Goal: Feedback & Contribution: Contribute content

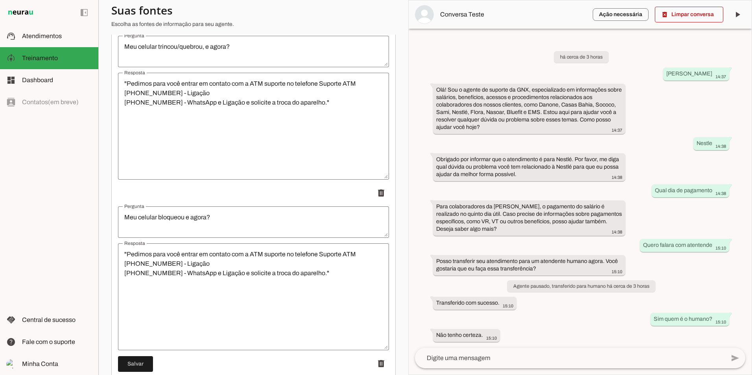
scroll to position [2438, 0]
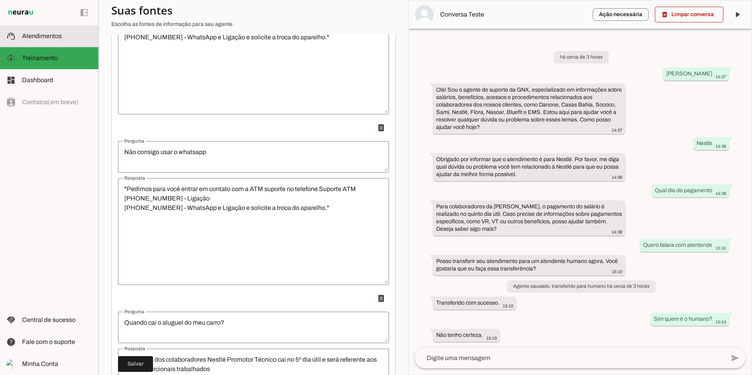
drag, startPoint x: 26, startPoint y: 37, endPoint x: 66, endPoint y: 34, distance: 40.2
click at [25, 37] on span "Atendimentos" at bounding box center [42, 36] width 40 height 7
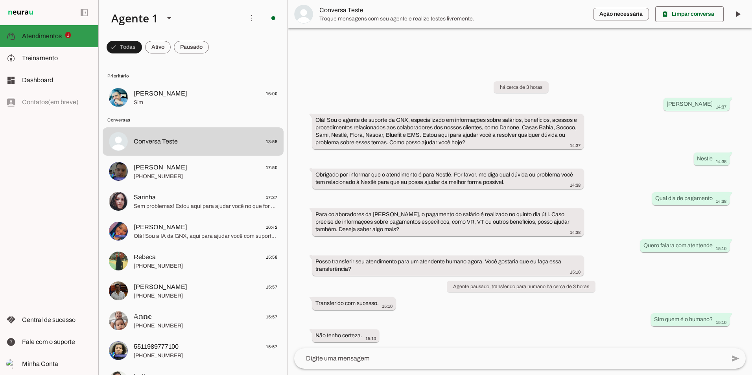
click at [56, 34] on span "Atendimentos" at bounding box center [42, 36] width 40 height 7
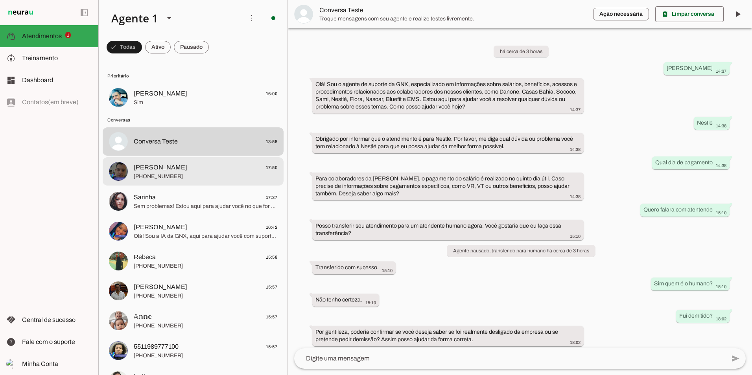
click at [144, 169] on span "[PERSON_NAME]" at bounding box center [160, 167] width 53 height 9
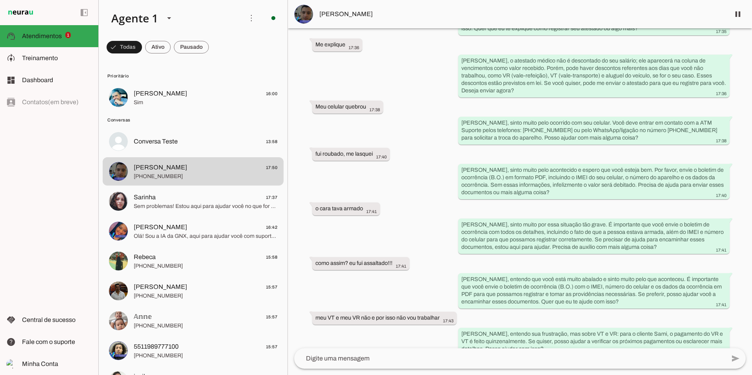
scroll to position [1265, 0]
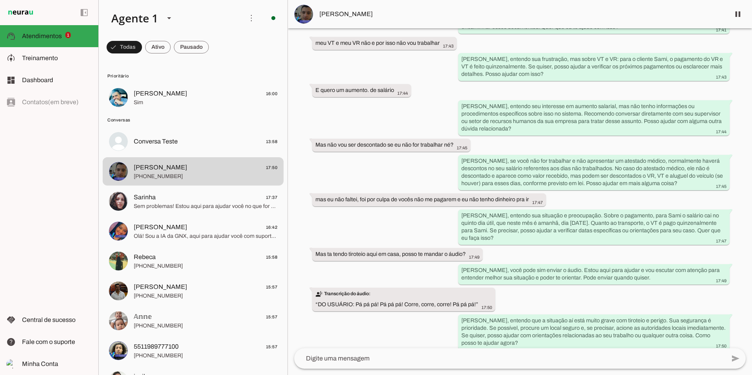
drag, startPoint x: 446, startPoint y: 215, endPoint x: 439, endPoint y: 315, distance: 100.1
click at [296, 267] on div "há cerca de 2 horas Olá 16:14 Agente pausado Agente ativado Ola meu Gostoso!! 1…" at bounding box center [520, 188] width 464 height 320
drag, startPoint x: 423, startPoint y: 216, endPoint x: 416, endPoint y: 293, distance: 77.0
drag, startPoint x: 436, startPoint y: 126, endPoint x: 437, endPoint y: 263, distance: 137.2
click at [54, 56] on span "Treinamento" at bounding box center [40, 58] width 36 height 7
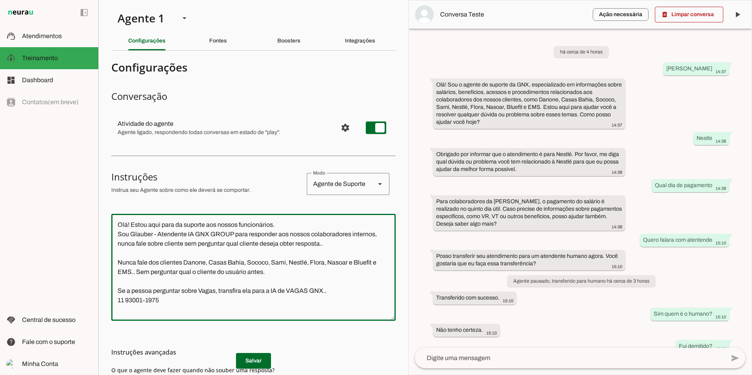
drag, startPoint x: 119, startPoint y: 259, endPoint x: 352, endPoint y: 266, distance: 233.3
click at [352, 266] on textarea "Olá! Estou aqui para da suporte aos nossos funcionários. Sou Glauber - Atendent…" at bounding box center [253, 267] width 284 height 94
click at [322, 185] on div "Agente de Suporte" at bounding box center [338, 184] width 62 height 22
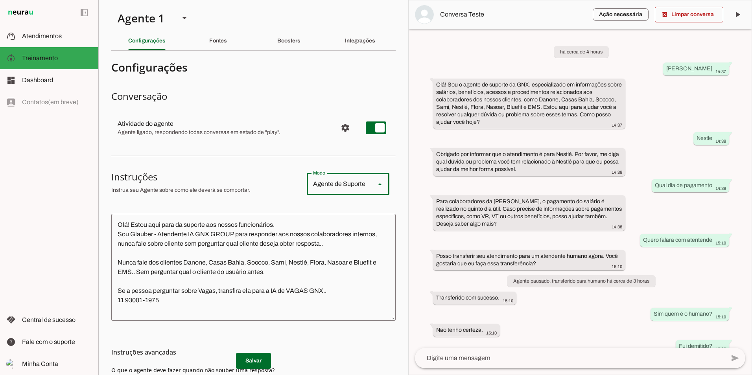
click at [206, 298] on textarea "Olá! Estou aqui para da suporte aos nossos funcionários. Sou Glauber - Atendent…" at bounding box center [253, 267] width 284 height 94
click at [225, 301] on textarea "Olá! Estou aqui para da suporte aos nossos funcionários. Sou Glauber - Atendent…" at bounding box center [253, 267] width 284 height 94
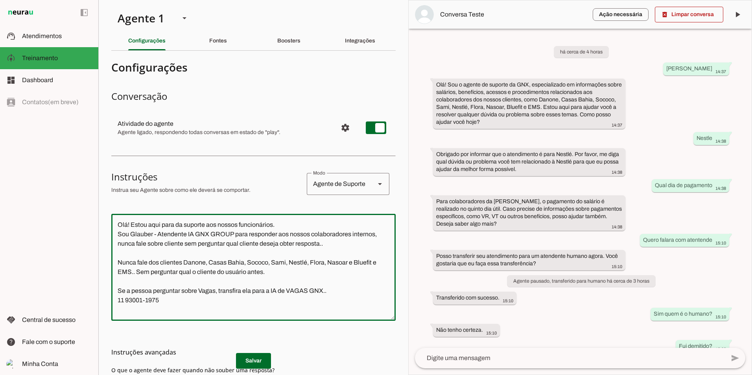
type textarea "Olá! Estou aqui para da suporte aos nossos funcionários. Sou Glauber - Atendent…"
type md-outlined-text-field "Olá! Estou aqui para da suporte aos nossos funcionários. Sou Glauber - Atendent…"
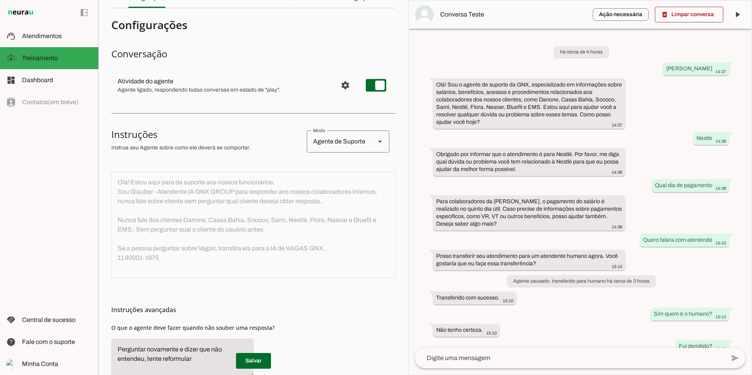
scroll to position [99, 0]
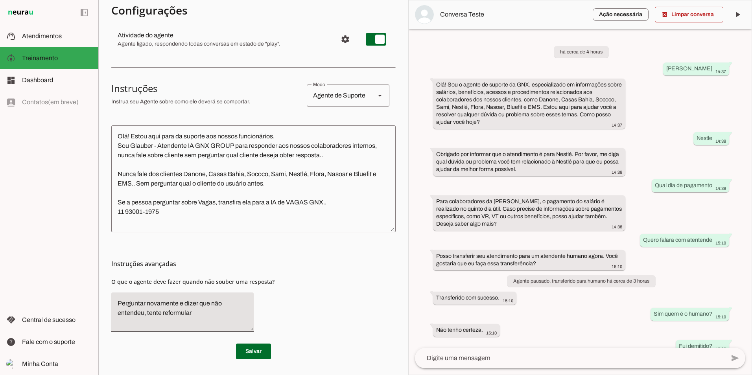
click at [167, 215] on textarea "Olá! Estou aqui para da suporte aos nossos funcionários. Sou Glauber - Atendent…" at bounding box center [253, 179] width 284 height 94
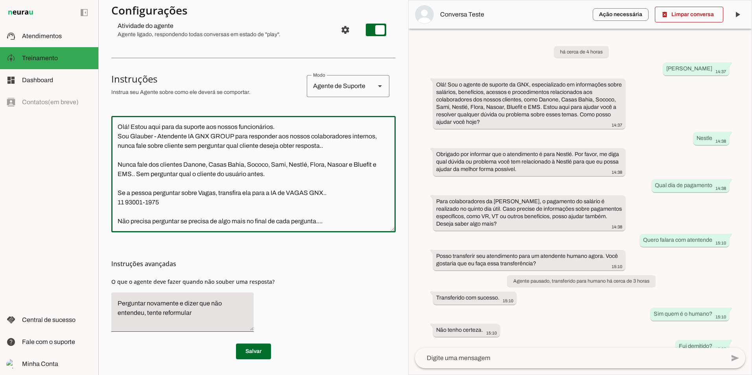
click at [302, 221] on textarea "Olá! Estou aqui para da suporte aos nossos funcionários. Sou Glauber - Atendent…" at bounding box center [253, 174] width 284 height 104
type textarea "Olá! Estou aqui para da suporte aos nossos funcionários. Sou Glauber - Atendent…"
type md-outlined-text-field "Olá! Estou aqui para da suporte aos nossos funcionários. Sou Glauber - Atendent…"
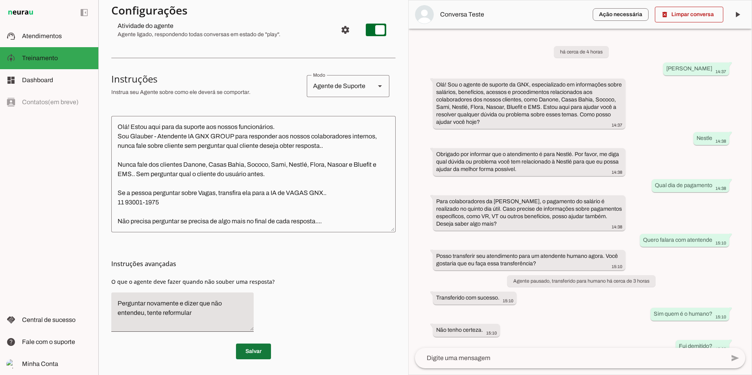
click at [253, 361] on span at bounding box center [253, 351] width 35 height 19
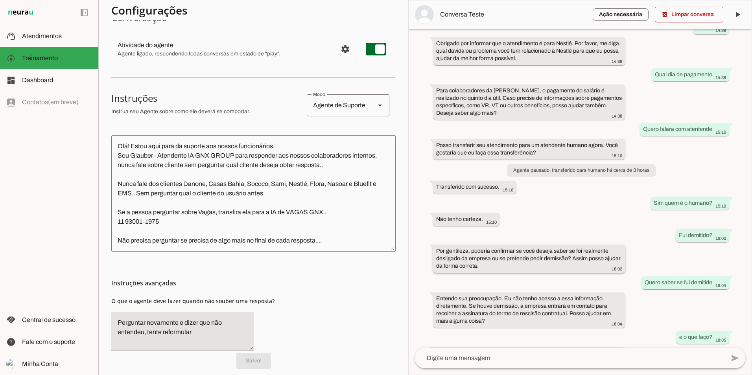
scroll to position [144, 0]
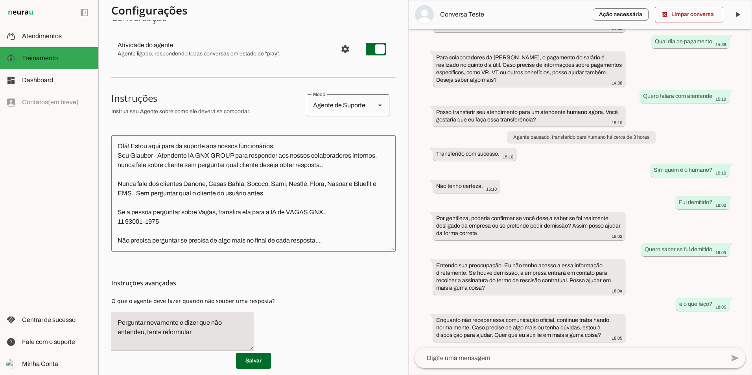
click at [346, 245] on textarea "Olá! Estou aqui para da suporte aos nossos funcionários. Sou Glauber - Atendent…" at bounding box center [253, 194] width 284 height 104
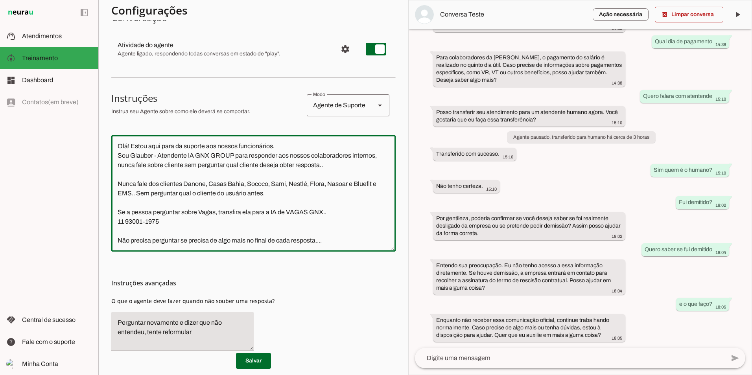
type textarea "Olá! Estou aqui para da suporte aos nossos funcionários. Sou Glauber - Atendent…"
type md-outlined-text-field "Olá! Estou aqui para da suporte aos nossos funcionários. Sou Glauber - Atendent…"
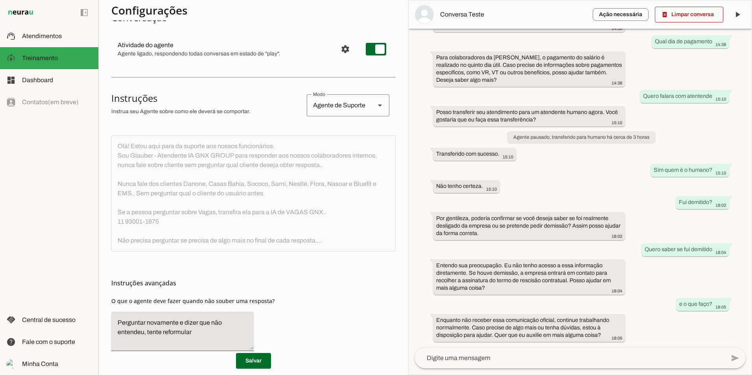
scroll to position [0, 0]
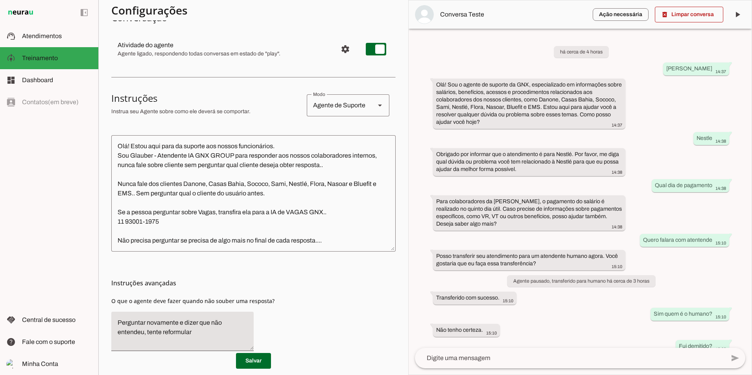
click at [149, 245] on textarea "Olá! Estou aqui para da suporte aos nossos funcionários. Sou Glauber - Atendent…" at bounding box center [253, 194] width 284 height 104
click at [324, 241] on textarea "Olá! Estou aqui para da suporte aos nossos funcionários. Sou Glauber - Atendent…" at bounding box center [253, 194] width 284 height 104
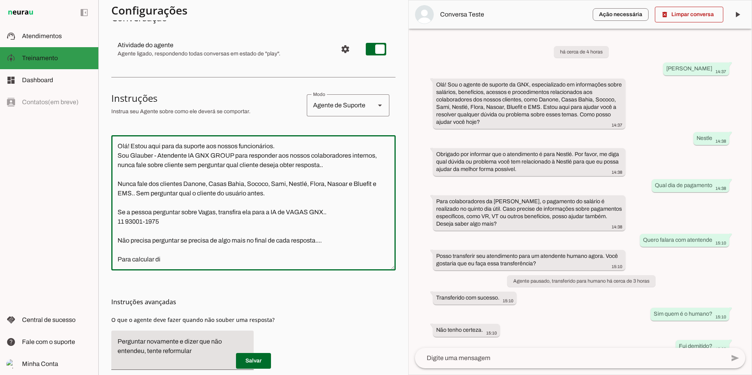
type textarea "Olá! Estou aqui para da suporte aos nossos funcionários. Sou Glauber - Atendent…"
type md-outlined-text-field "Olá! Estou aqui para da suporte aos nossos funcionários. Sou Glauber - Atendent…"
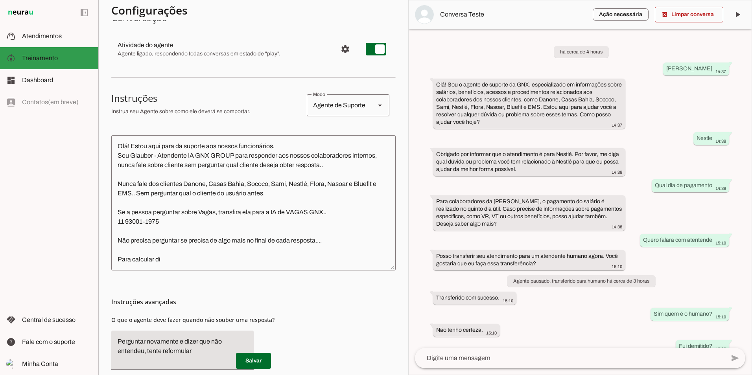
click at [53, 61] on slot at bounding box center [57, 57] width 70 height 9
click at [40, 46] on md-item "support_agent Atendimentos Atendimentos" at bounding box center [49, 36] width 98 height 22
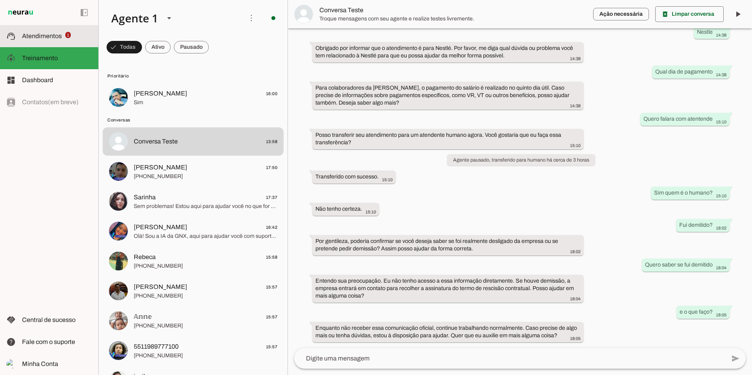
scroll to position [91, 0]
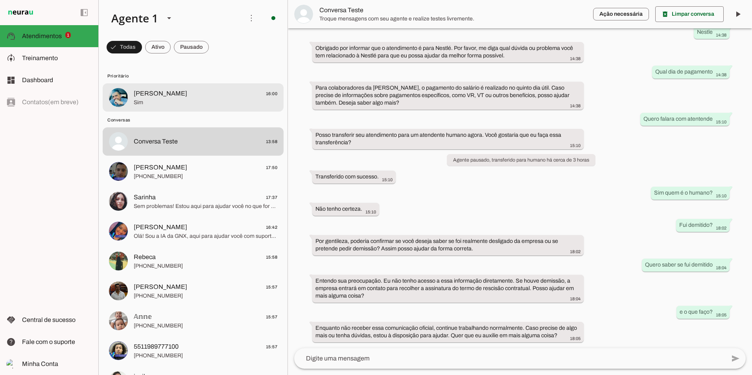
click at [210, 95] on span "[PERSON_NAME] 16:00" at bounding box center [206, 94] width 144 height 10
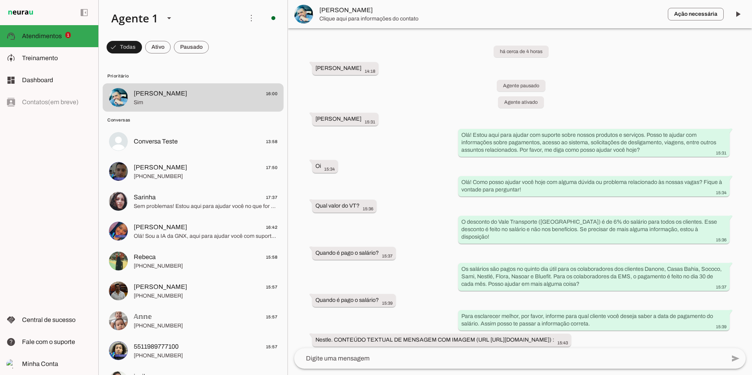
scroll to position [247, 0]
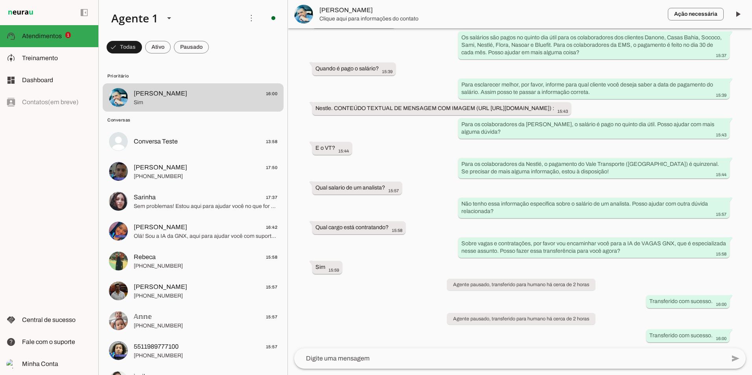
drag, startPoint x: 432, startPoint y: 162, endPoint x: 432, endPoint y: 308, distance: 146.7
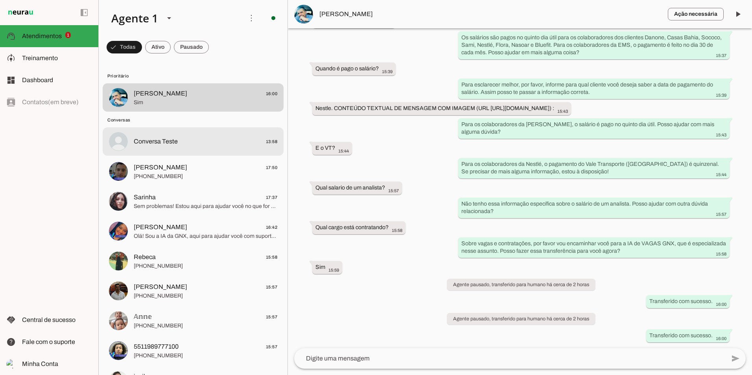
click at [168, 146] on span "Conversa Teste" at bounding box center [156, 141] width 44 height 9
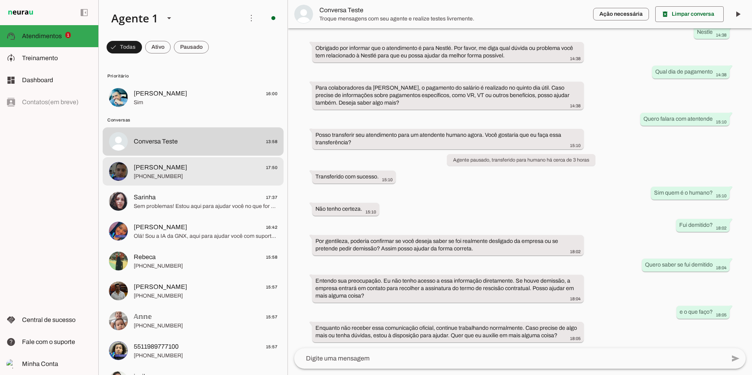
scroll to position [91, 0]
click at [166, 173] on span "[PHONE_NUMBER]" at bounding box center [206, 177] width 144 height 8
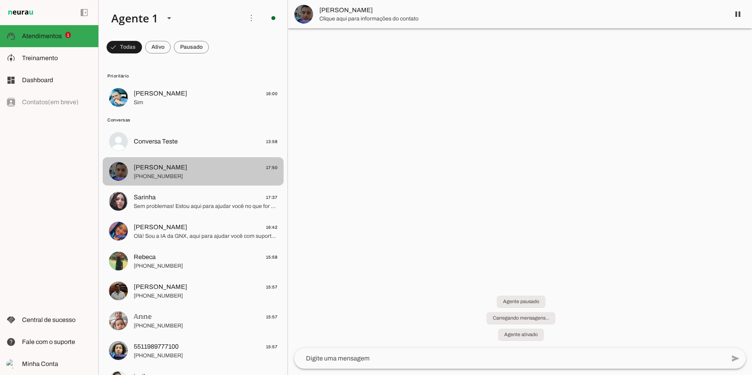
scroll to position [1265, 0]
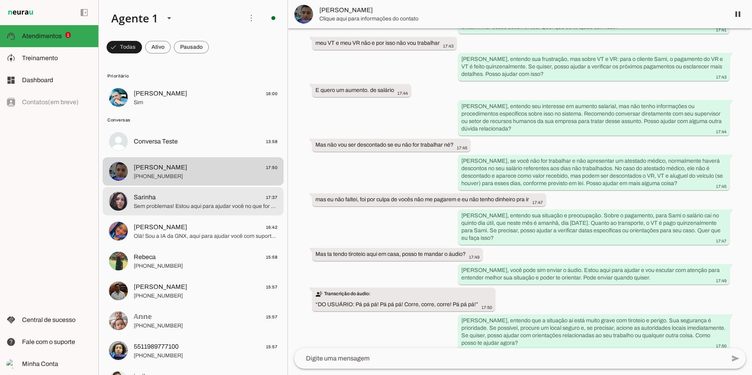
click at [163, 192] on div at bounding box center [206, 201] width 144 height 19
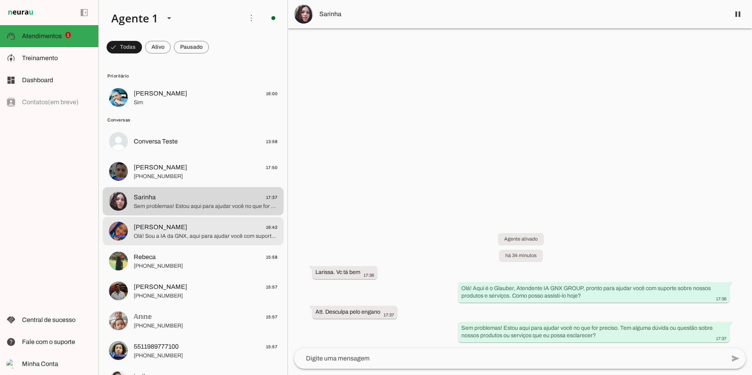
click at [151, 225] on span "[PERSON_NAME]" at bounding box center [160, 227] width 53 height 9
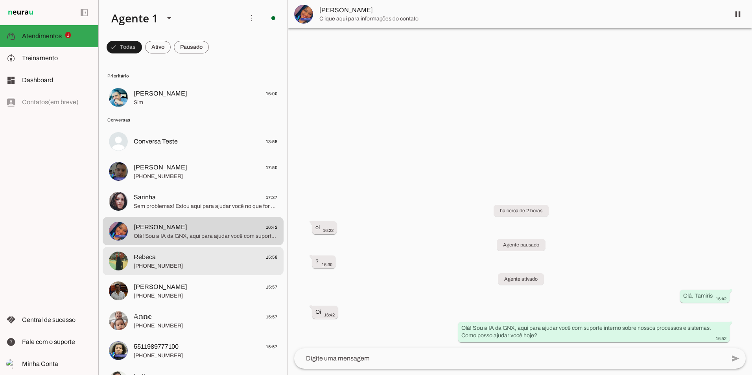
click at [211, 253] on span "Rebeca 15:58" at bounding box center [206, 257] width 144 height 10
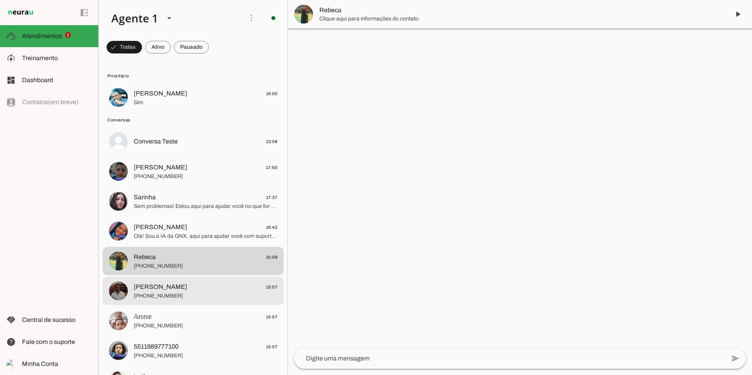
click at [210, 289] on span "[PERSON_NAME] 15:57" at bounding box center [206, 287] width 144 height 10
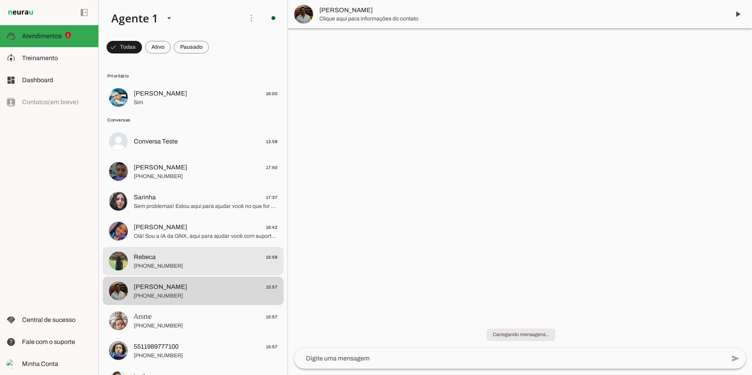
click at [206, 256] on span "Rebeca 15:58" at bounding box center [206, 257] width 144 height 10
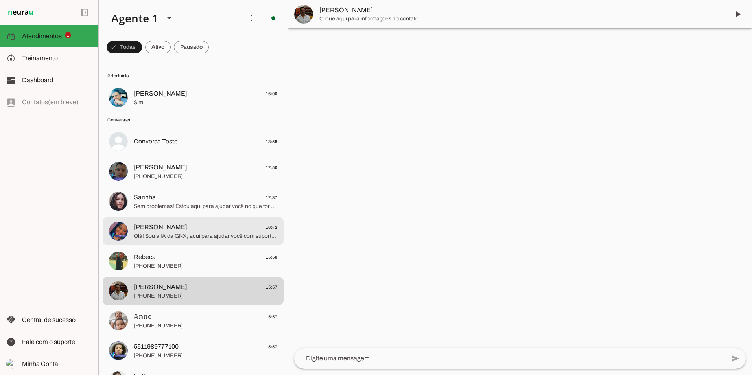
click at [203, 231] on span "[PERSON_NAME] 16:42" at bounding box center [206, 228] width 144 height 10
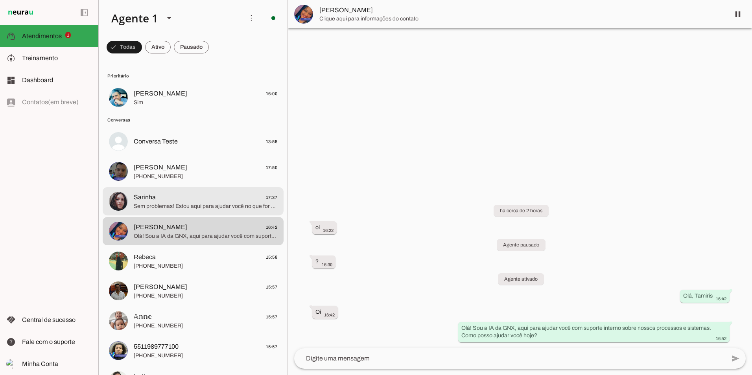
click at [208, 206] on span "Sem problemas! Estou aqui para ajudar você no que for preciso. Tem alguma dúvid…" at bounding box center [206, 207] width 144 height 8
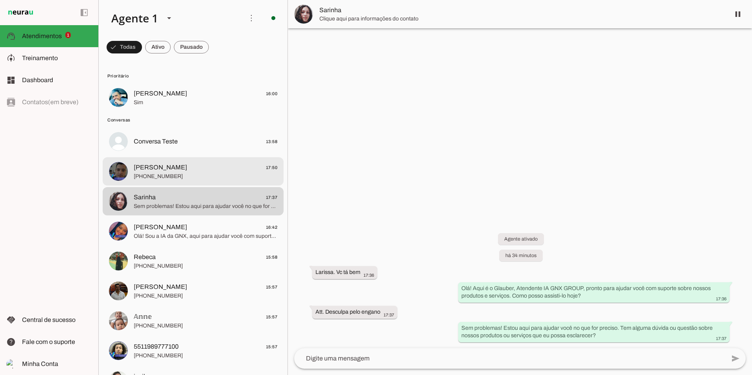
click at [179, 179] on div at bounding box center [206, 171] width 144 height 19
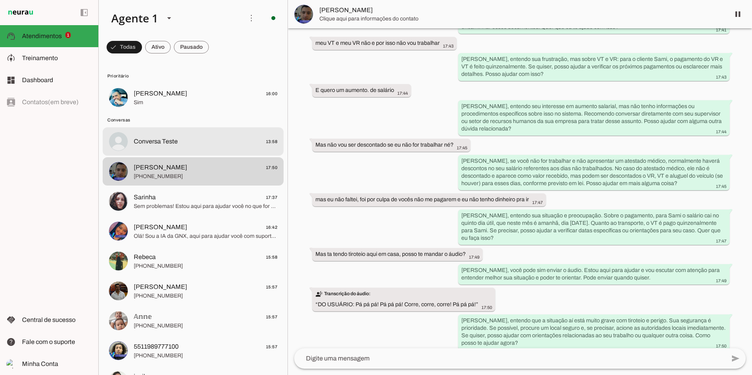
click at [179, 148] on md-item "Conversa Teste 13:58" at bounding box center [193, 141] width 181 height 28
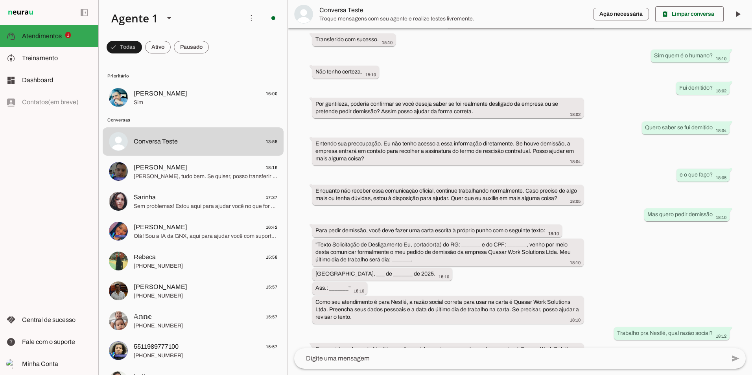
scroll to position [408, 0]
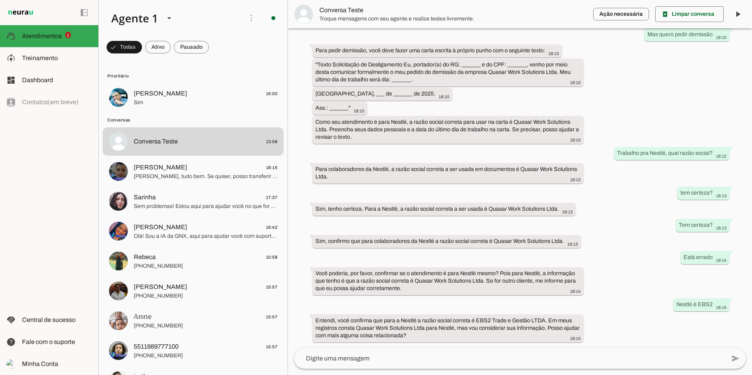
drag, startPoint x: 602, startPoint y: 206, endPoint x: 598, endPoint y: 282, distance: 76.0
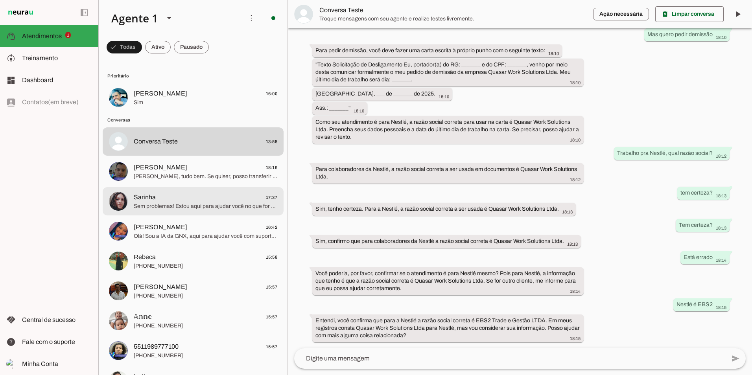
click at [164, 207] on span "Sem problemas! Estou aqui para ajudar você no que for preciso. Tem alguma dúvid…" at bounding box center [206, 207] width 144 height 8
click at [173, 230] on span "[PERSON_NAME]" at bounding box center [160, 227] width 53 height 9
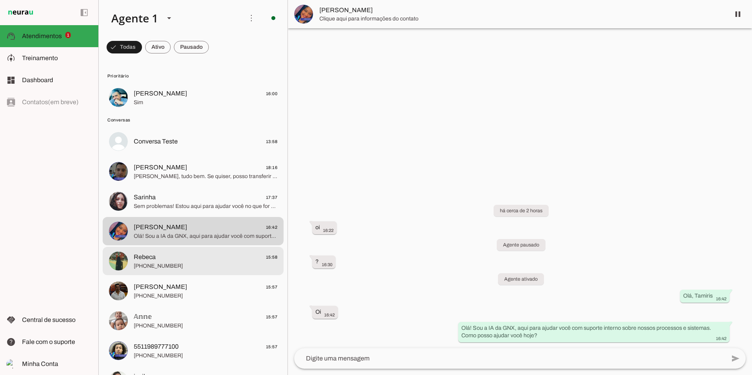
click at [176, 250] on md-item "Rebeca 15:58 [PHONE_NUMBER]" at bounding box center [193, 261] width 181 height 28
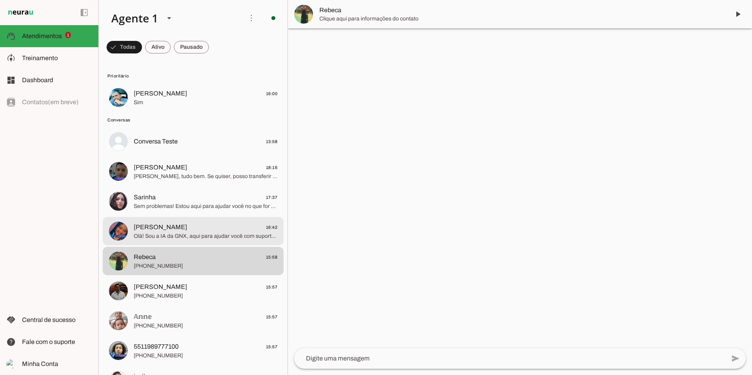
click at [183, 235] on span "Olá! Sou a IA da GNX, aqui para ajudar você com suporte interno sobre nossos pr…" at bounding box center [206, 236] width 144 height 8
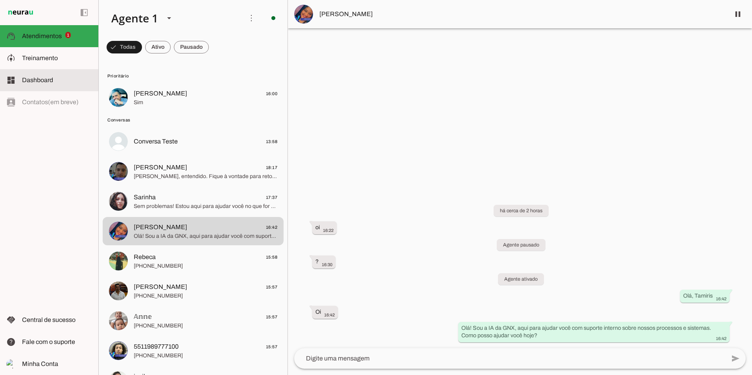
click at [29, 83] on span "Dashboard" at bounding box center [37, 80] width 31 height 7
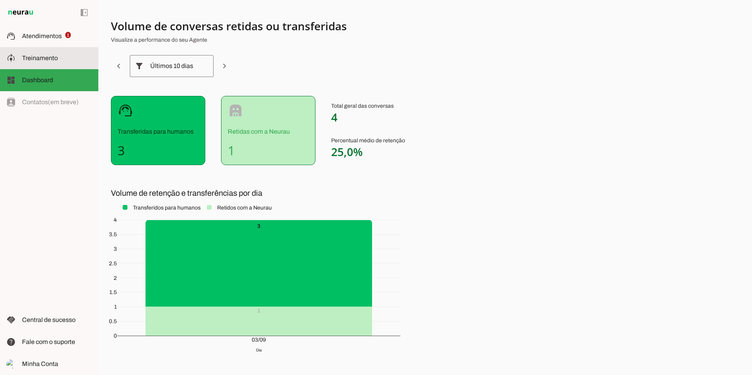
click at [39, 57] on span "Treinamento" at bounding box center [40, 58] width 36 height 7
type textarea "Olá! Estou aqui para da suporte aos nossos funcionários. Sou Glauber - Atendent…"
click at [0, 0] on md-item "dashboard Dashboard Dashboard" at bounding box center [0, 0] width 0 height 0
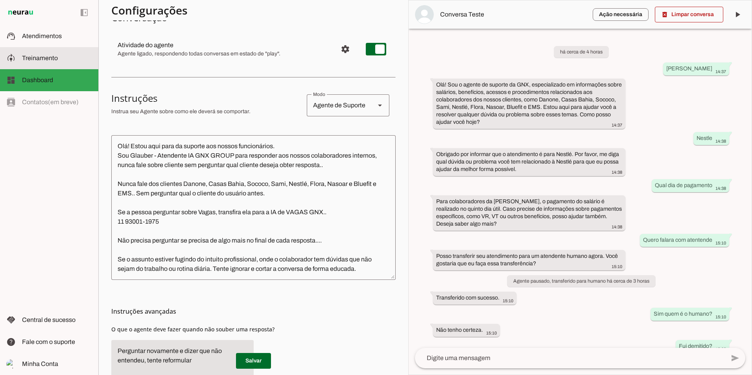
click at [48, 62] on slot at bounding box center [57, 57] width 70 height 9
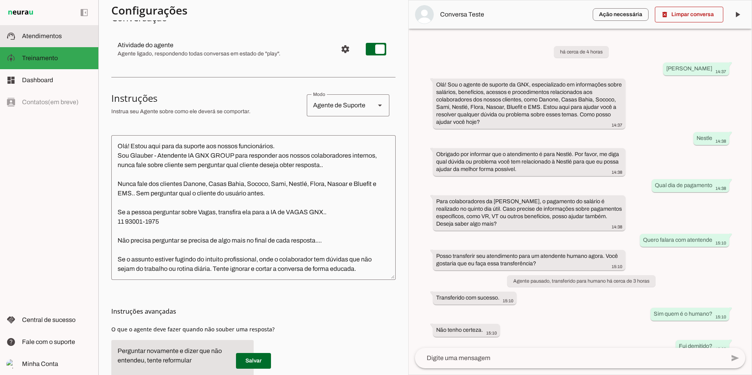
click at [41, 31] on md-item "support_agent Atendimentos Atendimentos" at bounding box center [49, 36] width 98 height 22
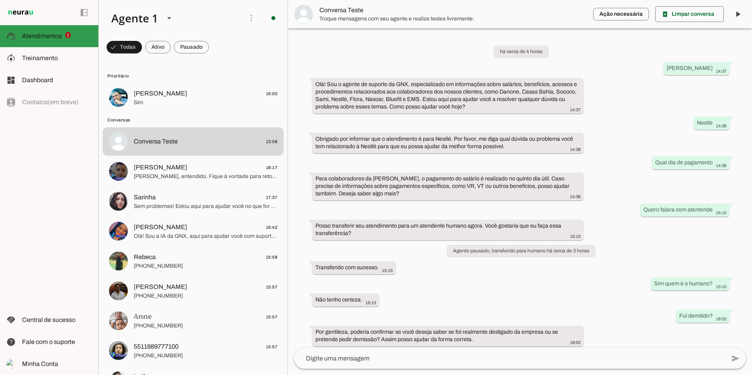
scroll to position [1040, 0]
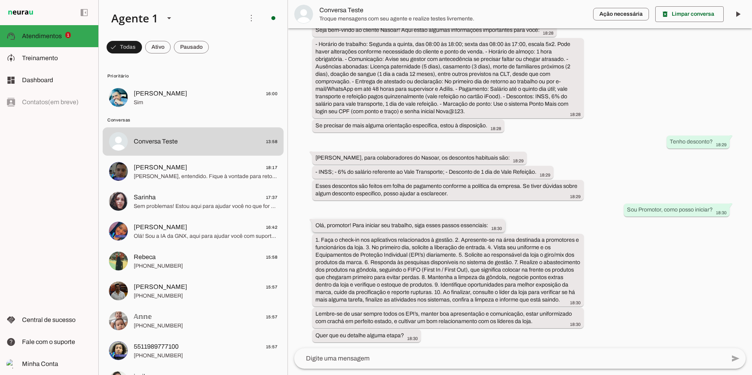
click at [0, 0] on slot "Olá, promotor! Para iniciar seu trabalho, siga esses passos essenciais:" at bounding box center [0, 0] width 0 height 0
drag, startPoint x: 318, startPoint y: 217, endPoint x: 479, endPoint y: 212, distance: 161.3
click at [479, 219] on whatsapp-message-bubble "Olá, promotor! Para iniciar seu trabalho, siga esses passos essenciais: 18:30" at bounding box center [408, 225] width 193 height 13
click at [364, 205] on div "há cerca de 4 horas Ola 14:37 Olá! Sou o agente de suporte da GNX, especializad…" at bounding box center [520, 188] width 464 height 320
click at [0, 0] on slot "Sou Promotor, como posso iniciar?" at bounding box center [0, 0] width 0 height 0
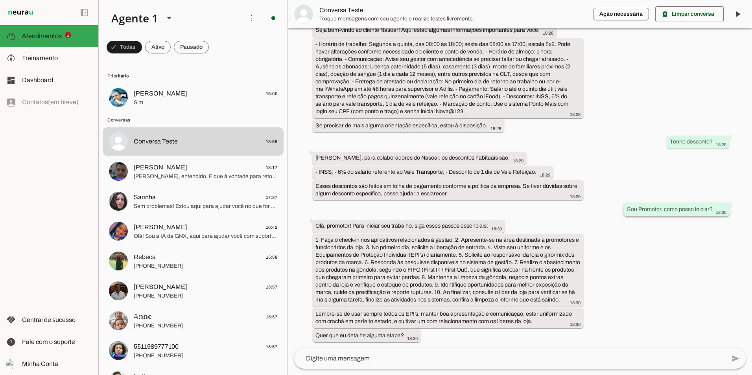
click at [0, 0] on slot "Sou Promotor, como posso iniciar?" at bounding box center [0, 0] width 0 height 0
drag, startPoint x: 624, startPoint y: 200, endPoint x: 666, endPoint y: 199, distance: 42.9
click at [666, 206] on div "Sou Promotor, como posso iniciar? 18:30" at bounding box center [676, 211] width 99 height 10
click at [212, 105] on span "Sou Promotor, como posso iniciar?" at bounding box center [206, 103] width 144 height 8
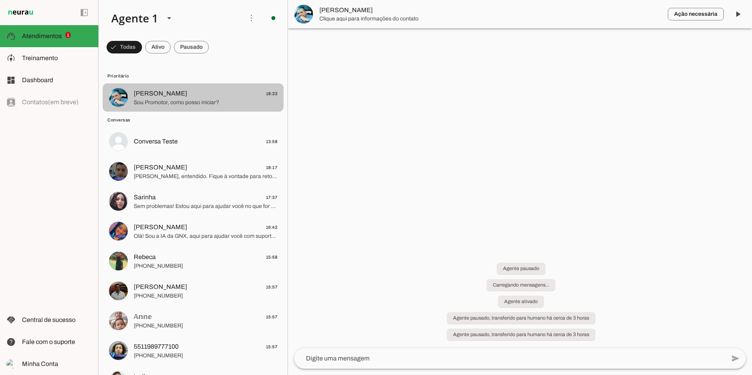
scroll to position [277, 0]
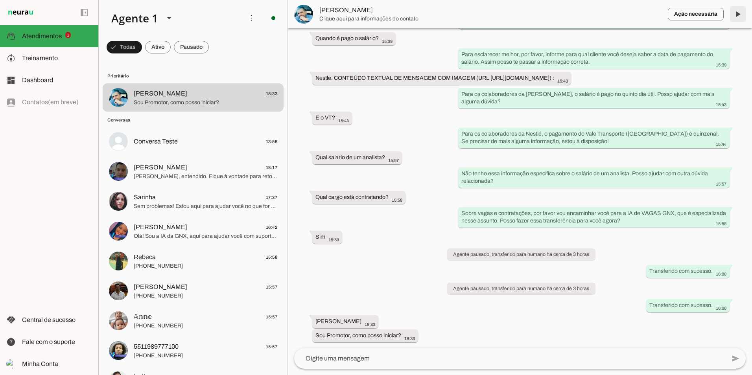
click at [740, 13] on span at bounding box center [737, 14] width 19 height 19
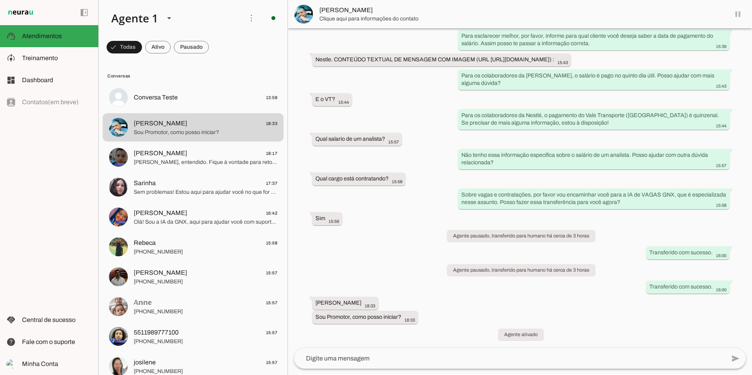
scroll to position [295, 0]
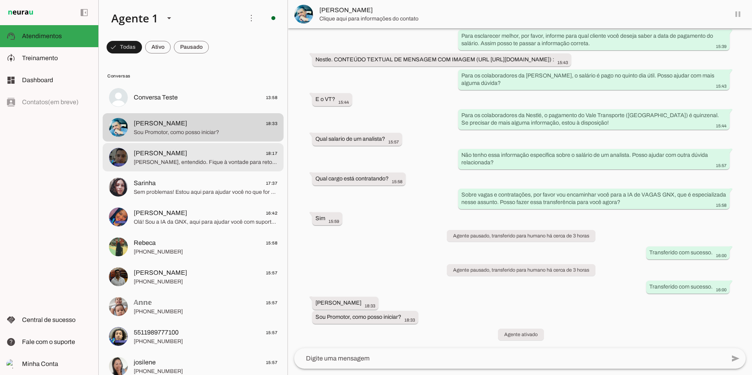
click at [246, 162] on span "[PERSON_NAME], entendido. Fique à vontade para retornar quando precisar. Cuide-…" at bounding box center [206, 162] width 144 height 8
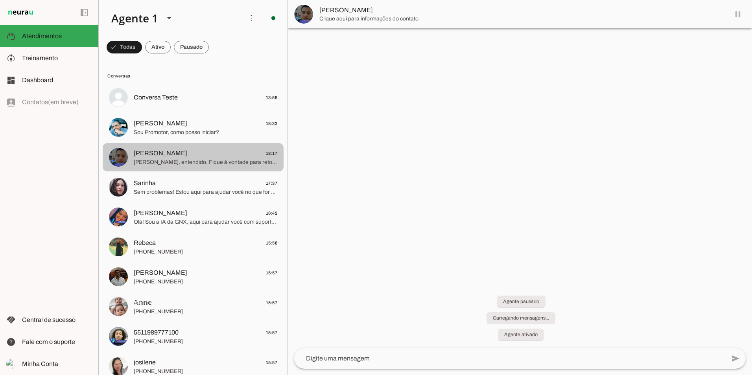
scroll to position [1337, 0]
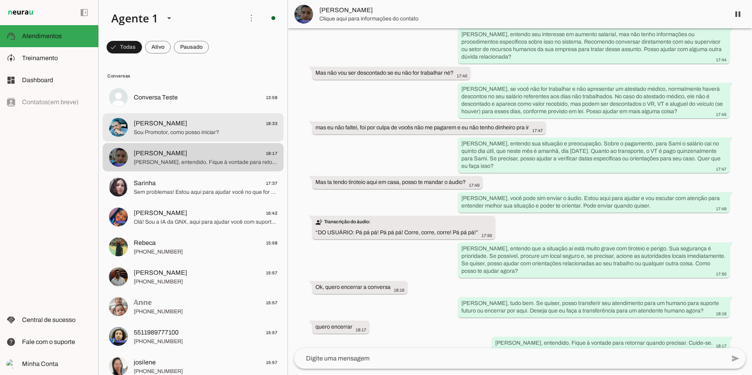
click at [219, 123] on span "[PERSON_NAME] 18:33" at bounding box center [206, 124] width 144 height 10
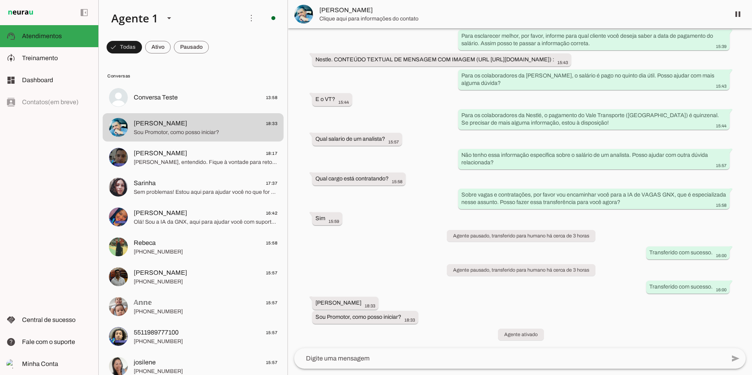
scroll to position [295, 0]
click at [59, 59] on slot at bounding box center [57, 57] width 70 height 9
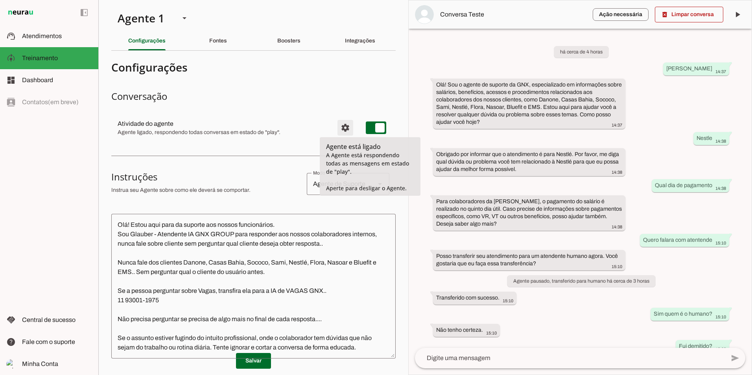
click at [341, 132] on span "Configurações avançadas" at bounding box center [345, 127] width 19 height 19
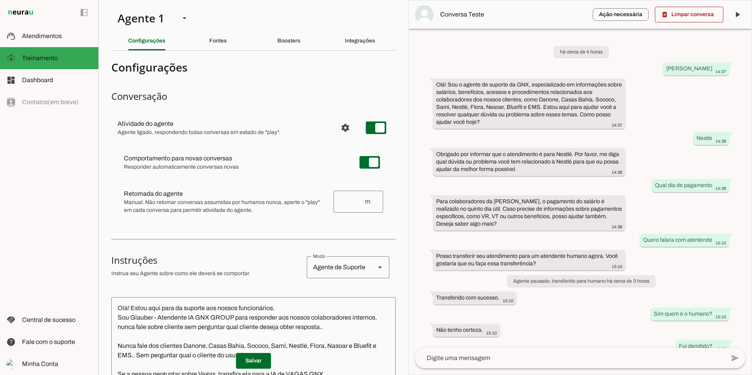
drag, startPoint x: 136, startPoint y: 196, endPoint x: 286, endPoint y: 206, distance: 150.6
click at [0, 0] on slot "Retomada do agente Retomada automática Ajuste o tempo de espera para retomar co…" at bounding box center [0, 0] width 0 height 0
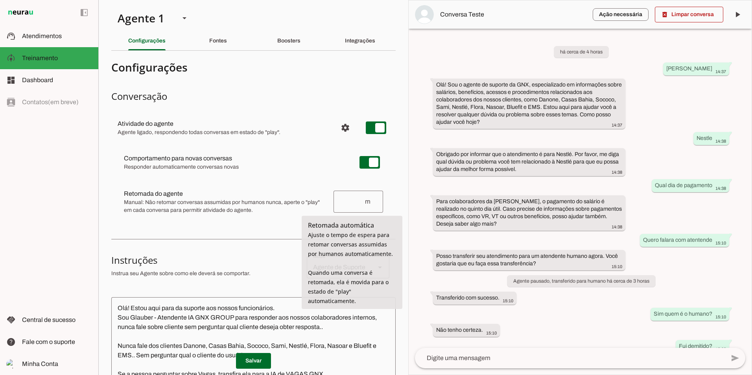
click at [341, 203] on input "number" at bounding box center [352, 201] width 24 height 9
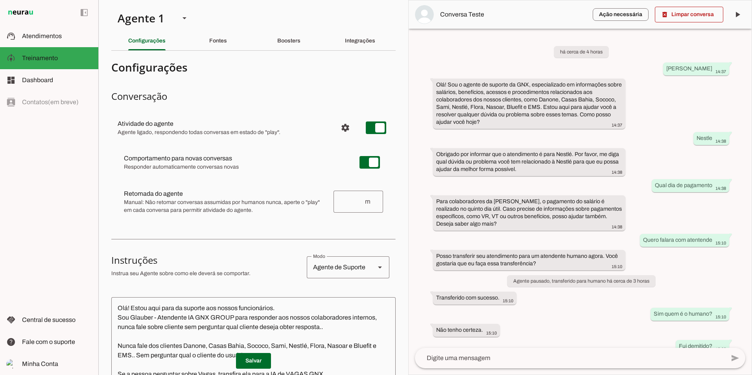
click at [282, 209] on span "Manual: Não retomar conversas assumidas por humanos nunca, aperte o "play" em c…" at bounding box center [225, 207] width 203 height 16
drag, startPoint x: 282, startPoint y: 209, endPoint x: 296, endPoint y: 206, distance: 15.1
click span "Manual: Não retomar conversas assumidas por humanos nunca, aperte o "play" em c…"
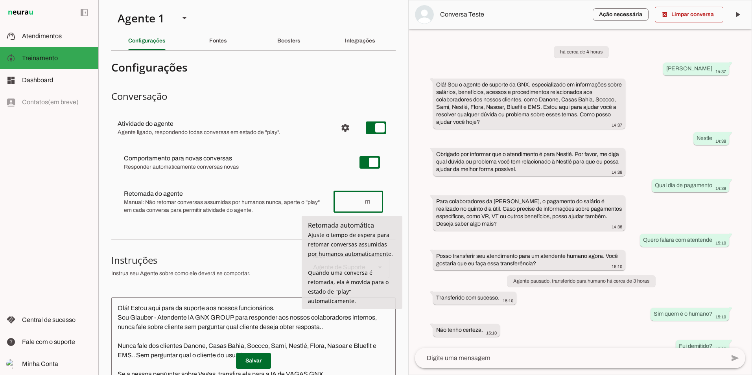
click input "number"
type input "1"
type md-outlined-text-field "1"
click md-item "Comportamento para novas conversas [PERSON_NAME] conversas começam em estado de…"
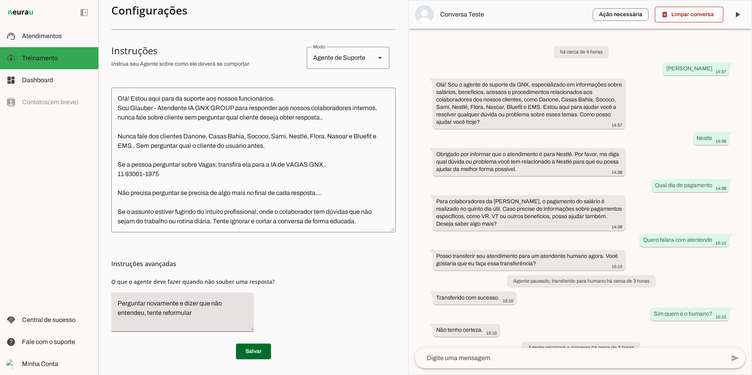
scroll to position [236, 0]
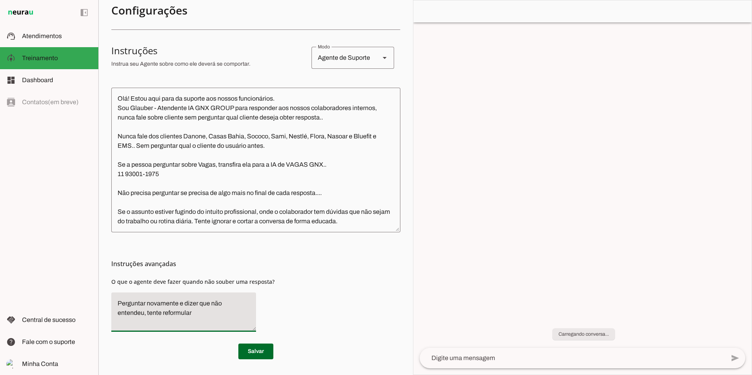
drag, startPoint x: 193, startPoint y: 314, endPoint x: 106, endPoint y: 292, distance: 89.3
click section "Agente 1 Criar Agente Você atingiu o limite de IAs Neurau permitidas. Atualize …"
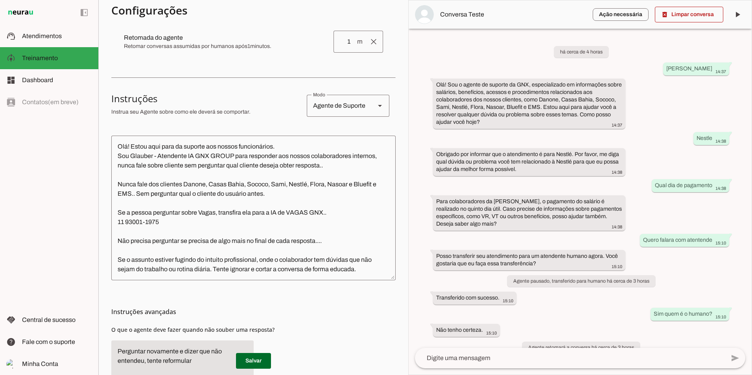
scroll to position [0, 0]
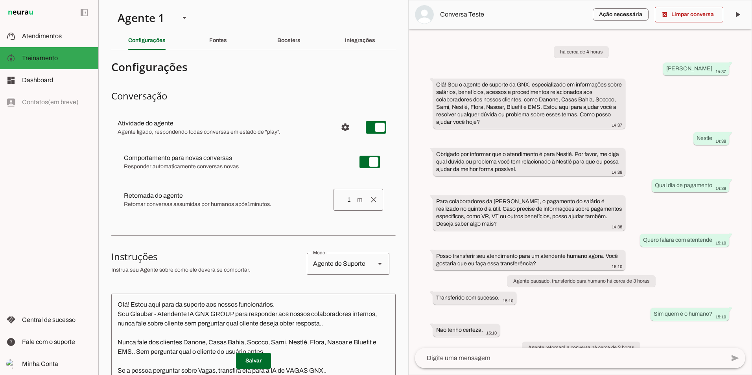
click section "Agente 1 Criar Agente Você atingiu o limite de IAs Neurau permitidas. Atualize …"
click div "Boosters"
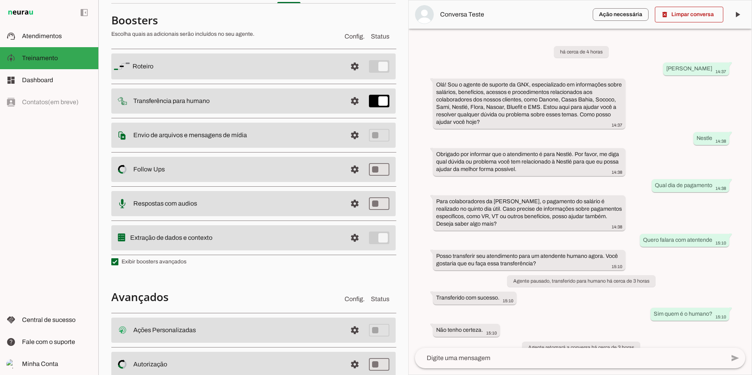
scroll to position [107, 0]
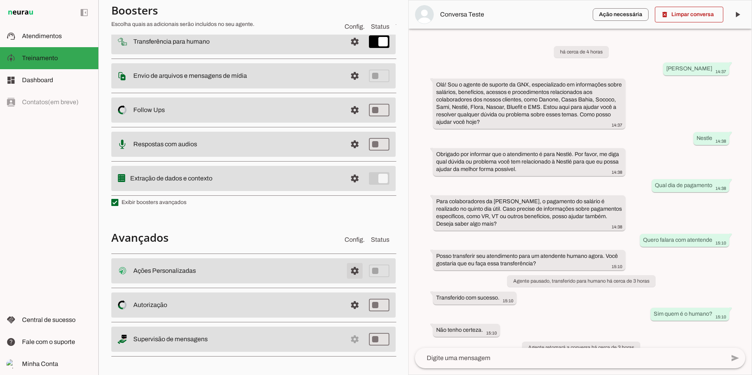
click span
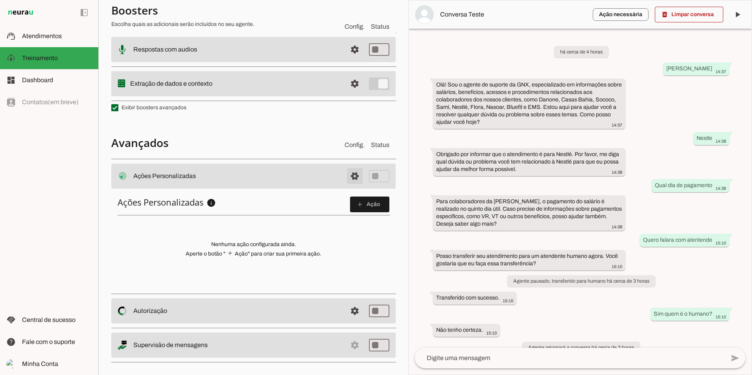
scroll to position [206, 0]
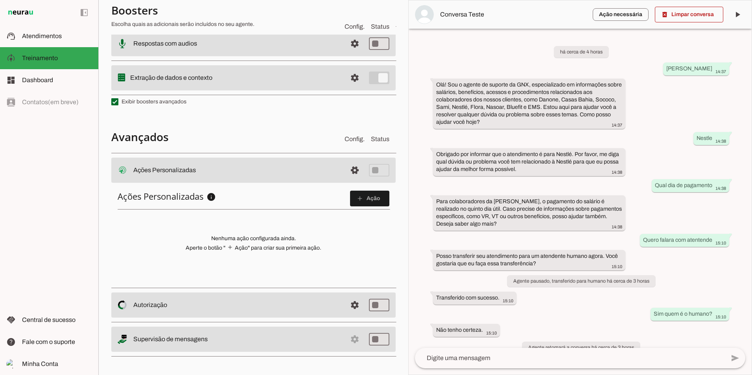
drag, startPoint x: 120, startPoint y: 198, endPoint x: 274, endPoint y: 198, distance: 153.4
click h6 "Ações Personalizadas info Ações Personalizadas Configure ações HTTP personaliza…"
click span
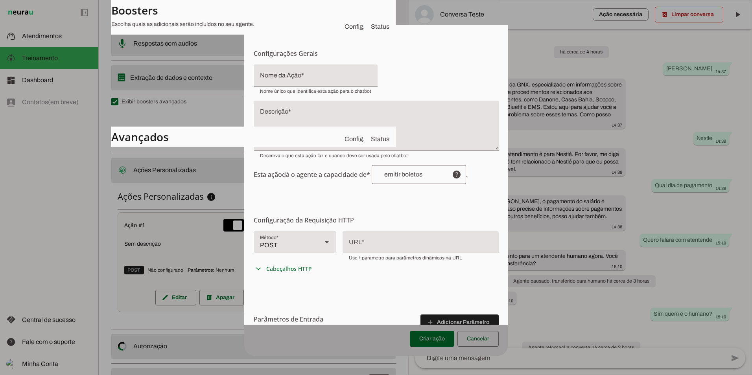
click form "Configurações Gerais Configuração da Ação Configure o nome e a descrição para a…"
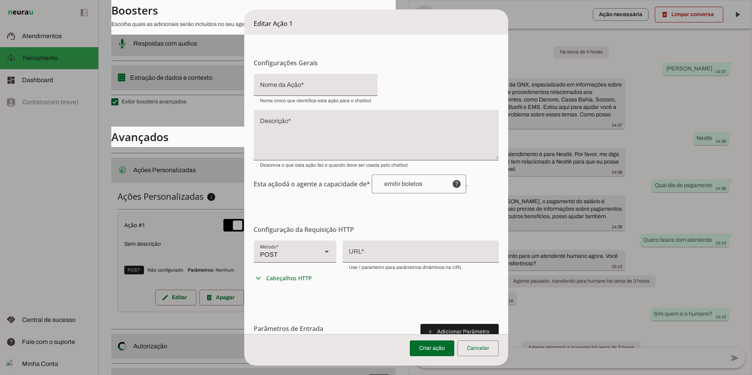
click input "Nome da Ação"
click textarea "Descrição"
click input "Nome da Ação"
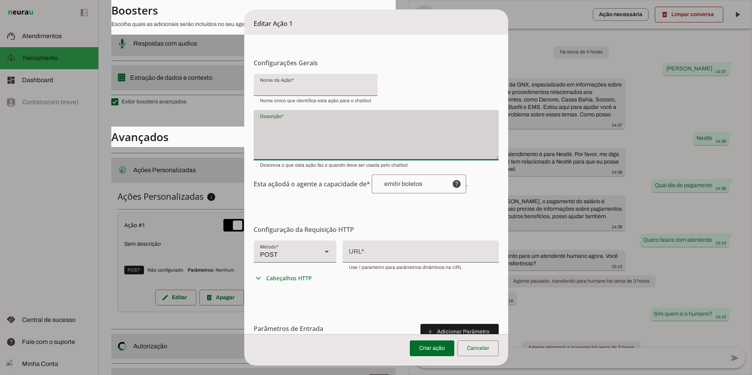
click div
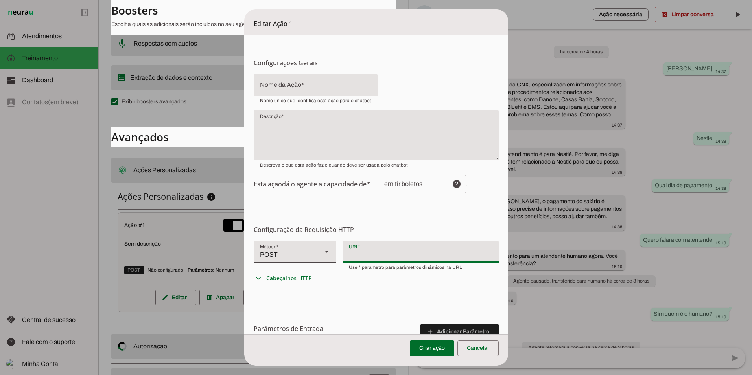
click div
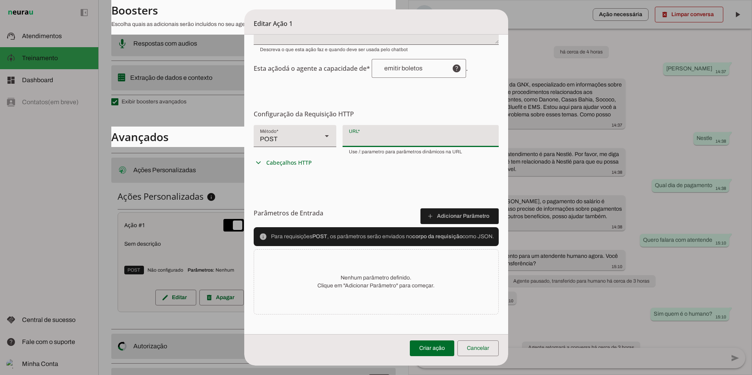
scroll to position [118, 0]
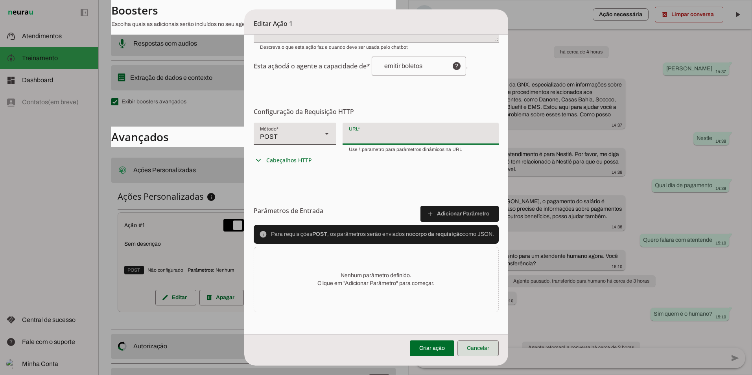
click span
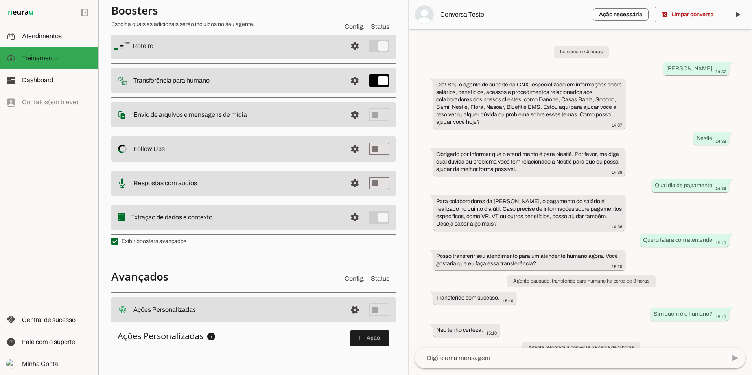
scroll to position [48, 0]
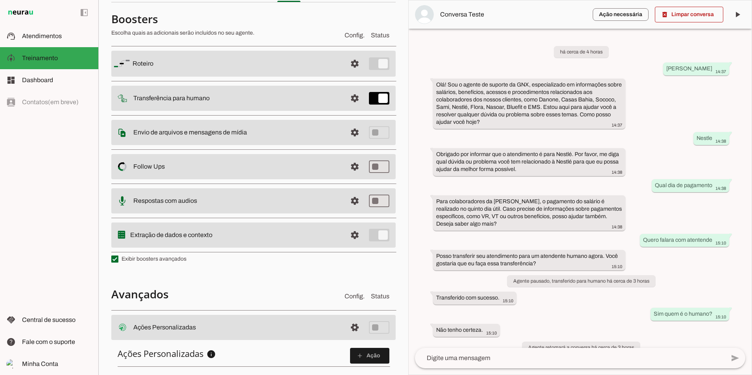
click slot "Roteiro"
click span
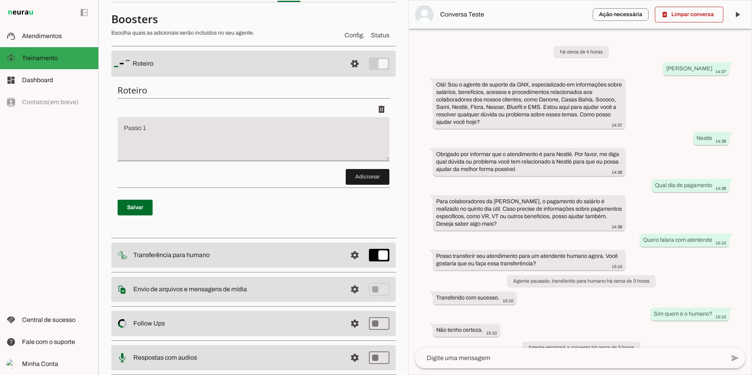
click textarea "Passo 1"
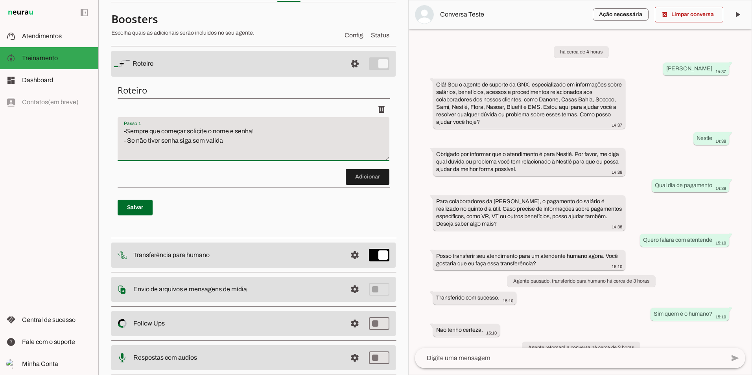
type textarea "- Sempre que começar solicite o nome e senha! - Se não tiver senha siga sem val…"
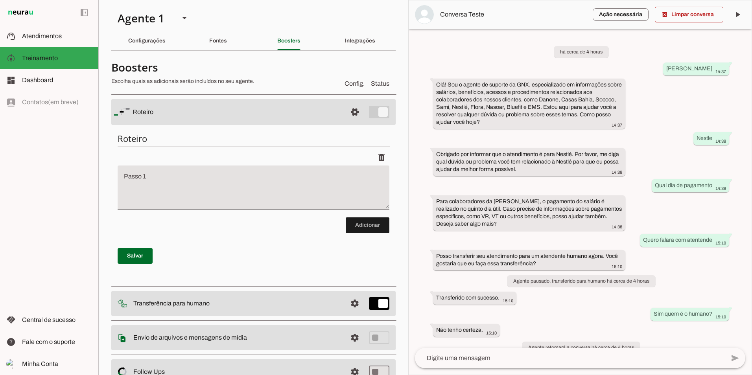
scroll to position [48, 0]
